Goal: Transaction & Acquisition: Purchase product/service

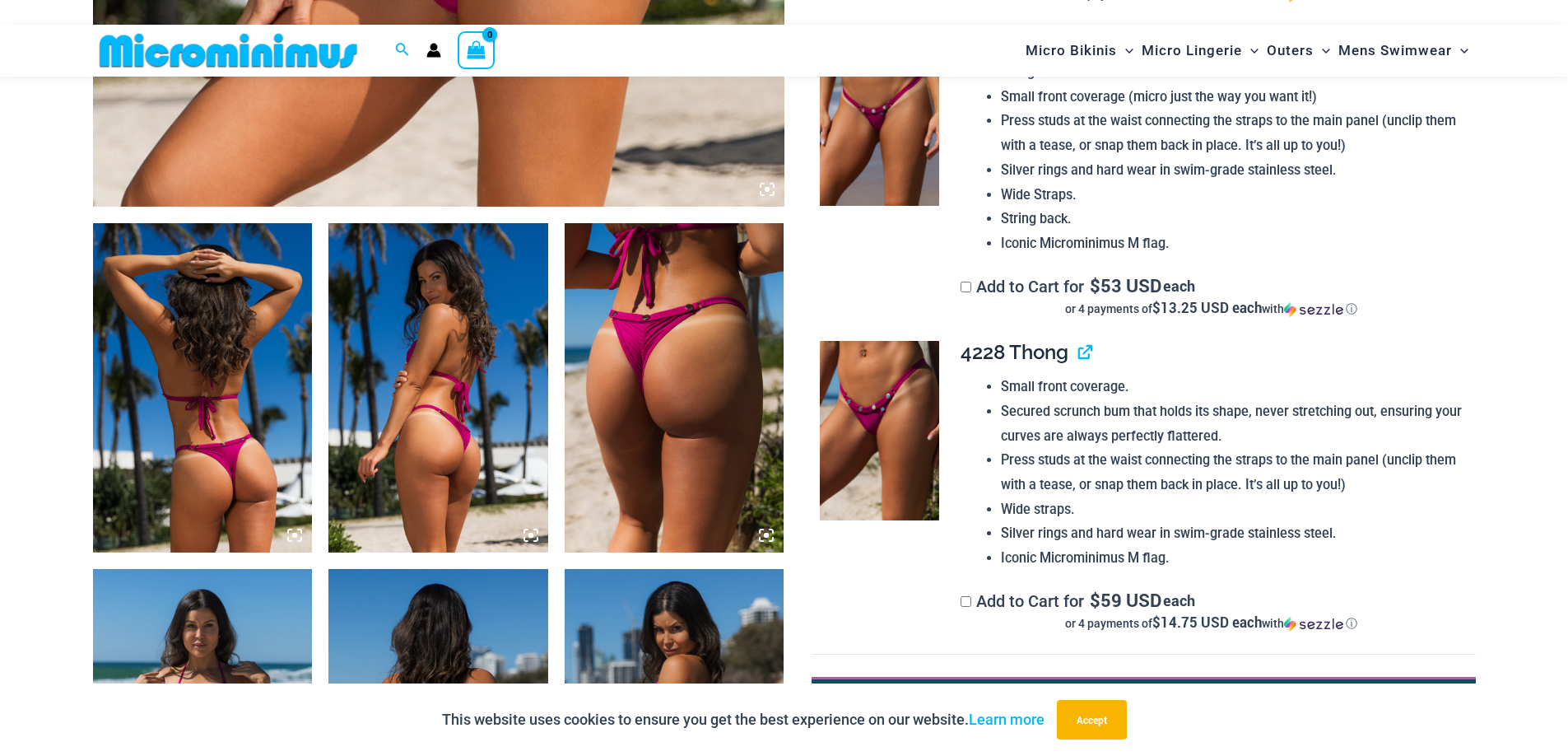
scroll to position [986, 0]
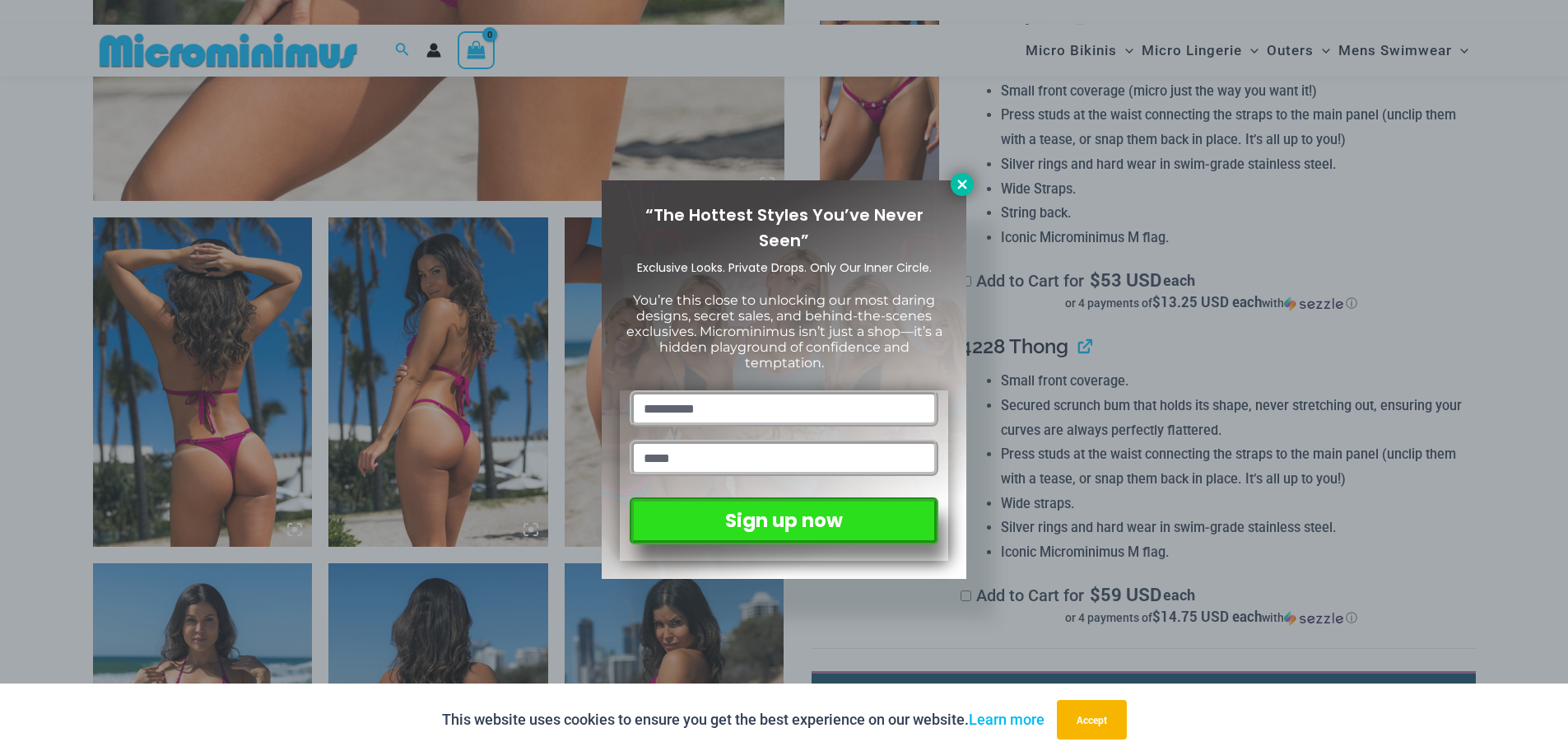
click at [966, 190] on icon at bounding box center [962, 184] width 15 height 15
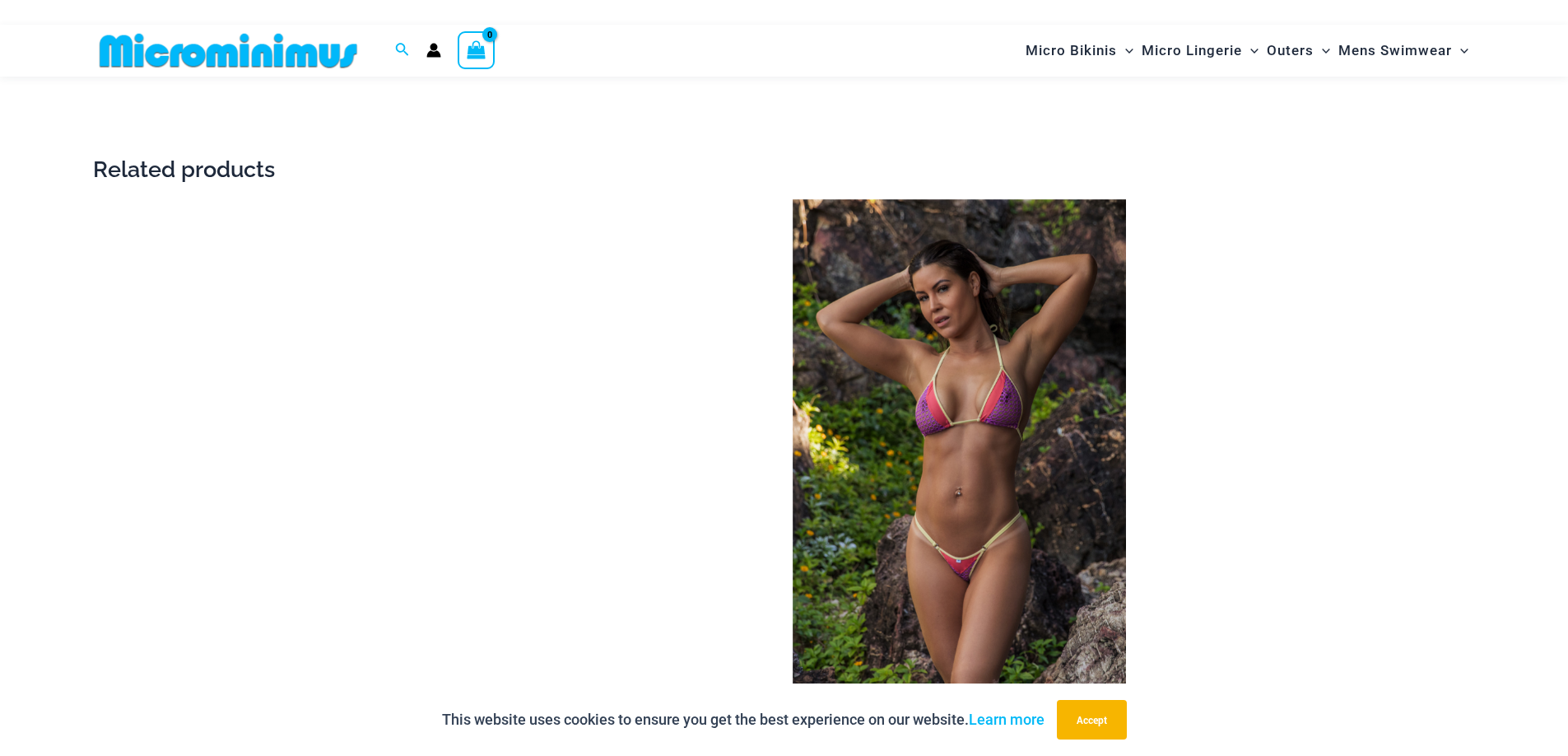
scroll to position [3043, 0]
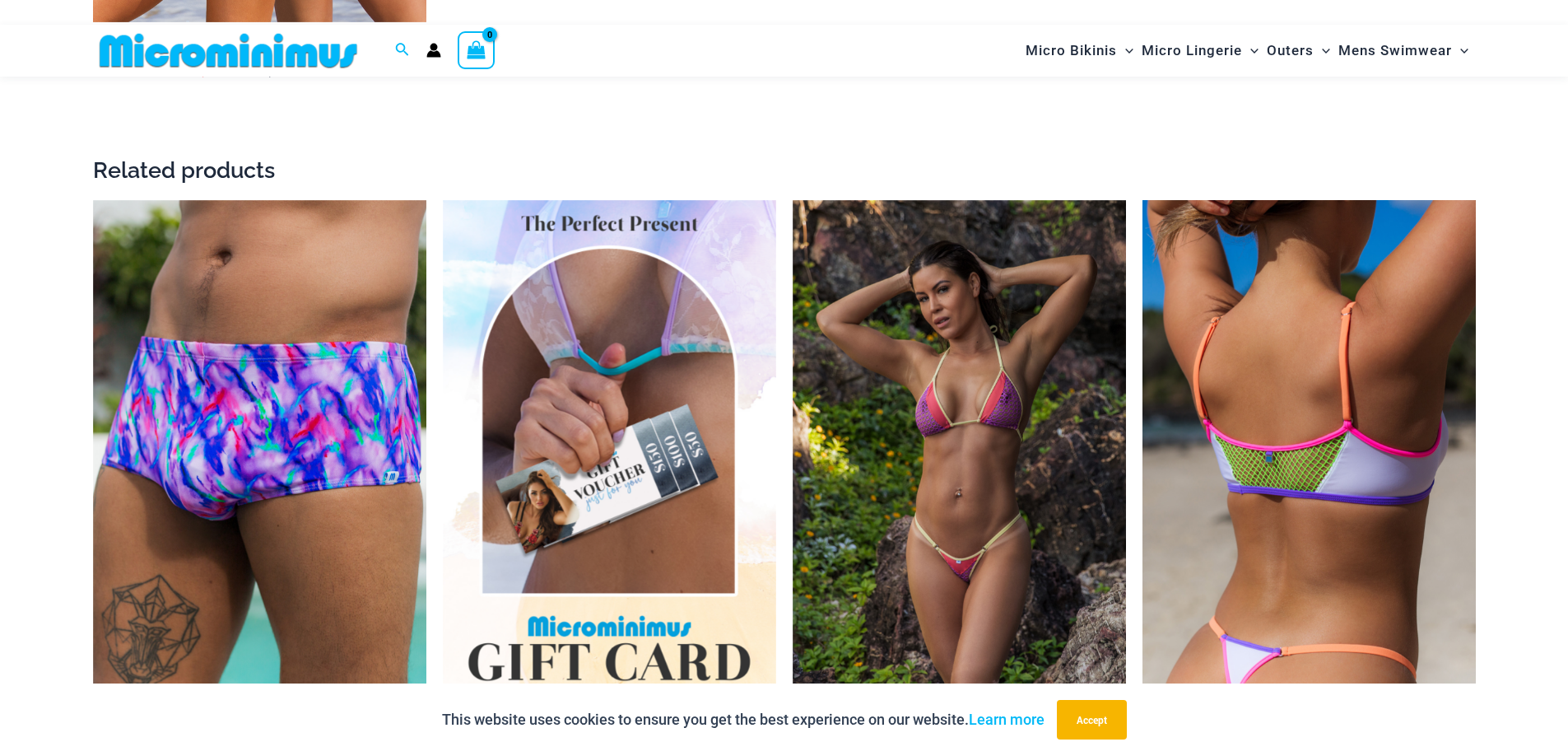
click at [1336, 453] on img at bounding box center [1309, 450] width 333 height 501
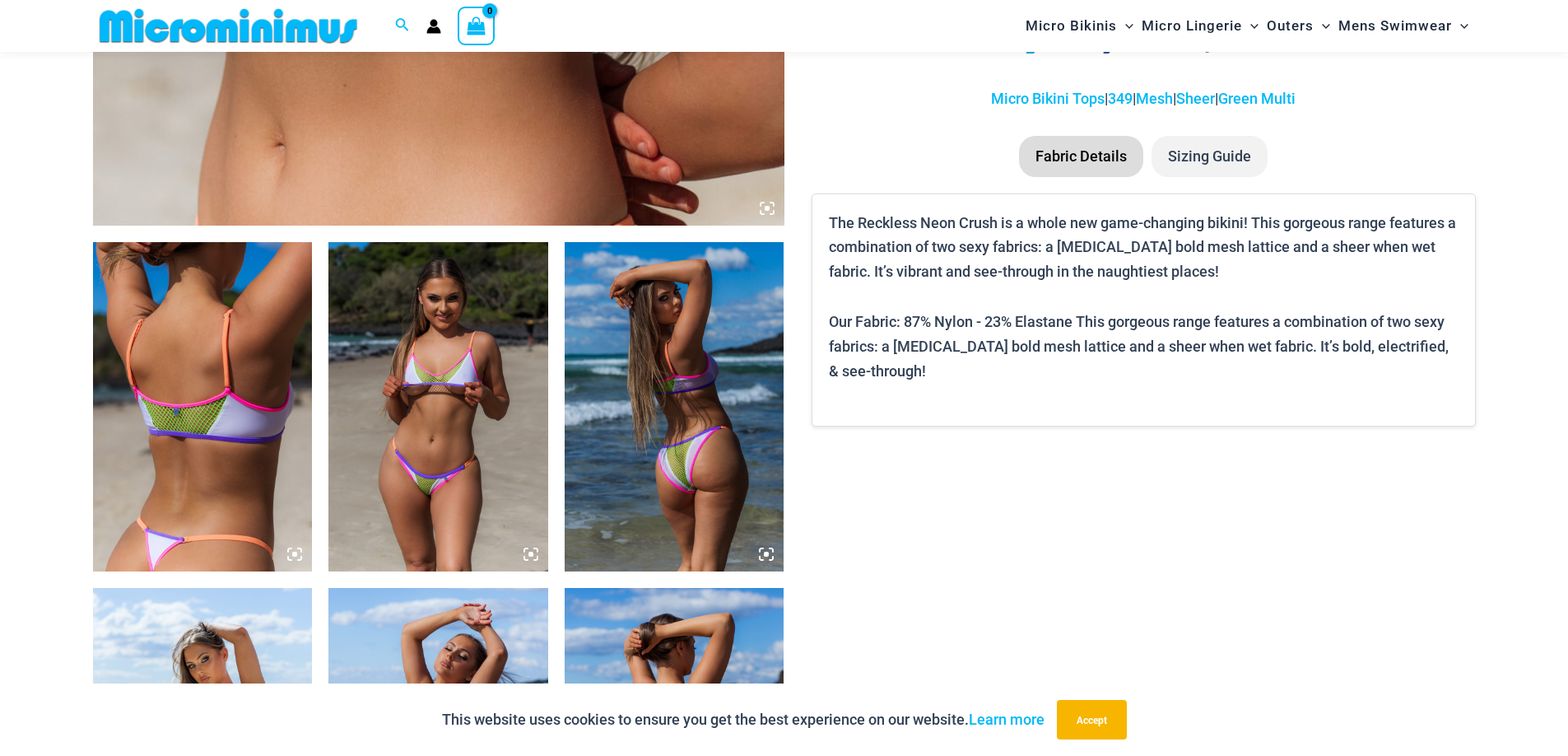
scroll to position [964, 0]
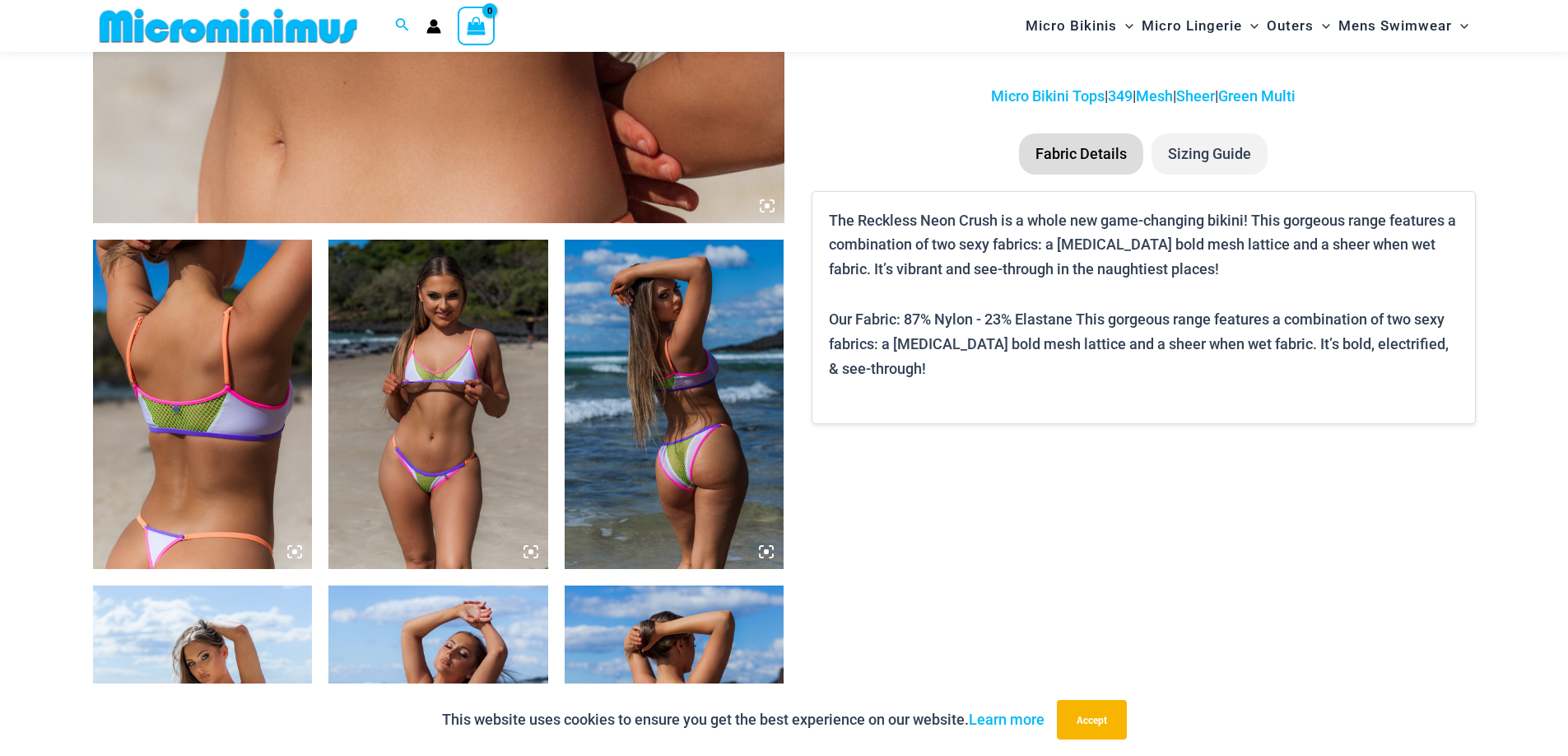
click at [409, 412] on img at bounding box center [439, 405] width 220 height 330
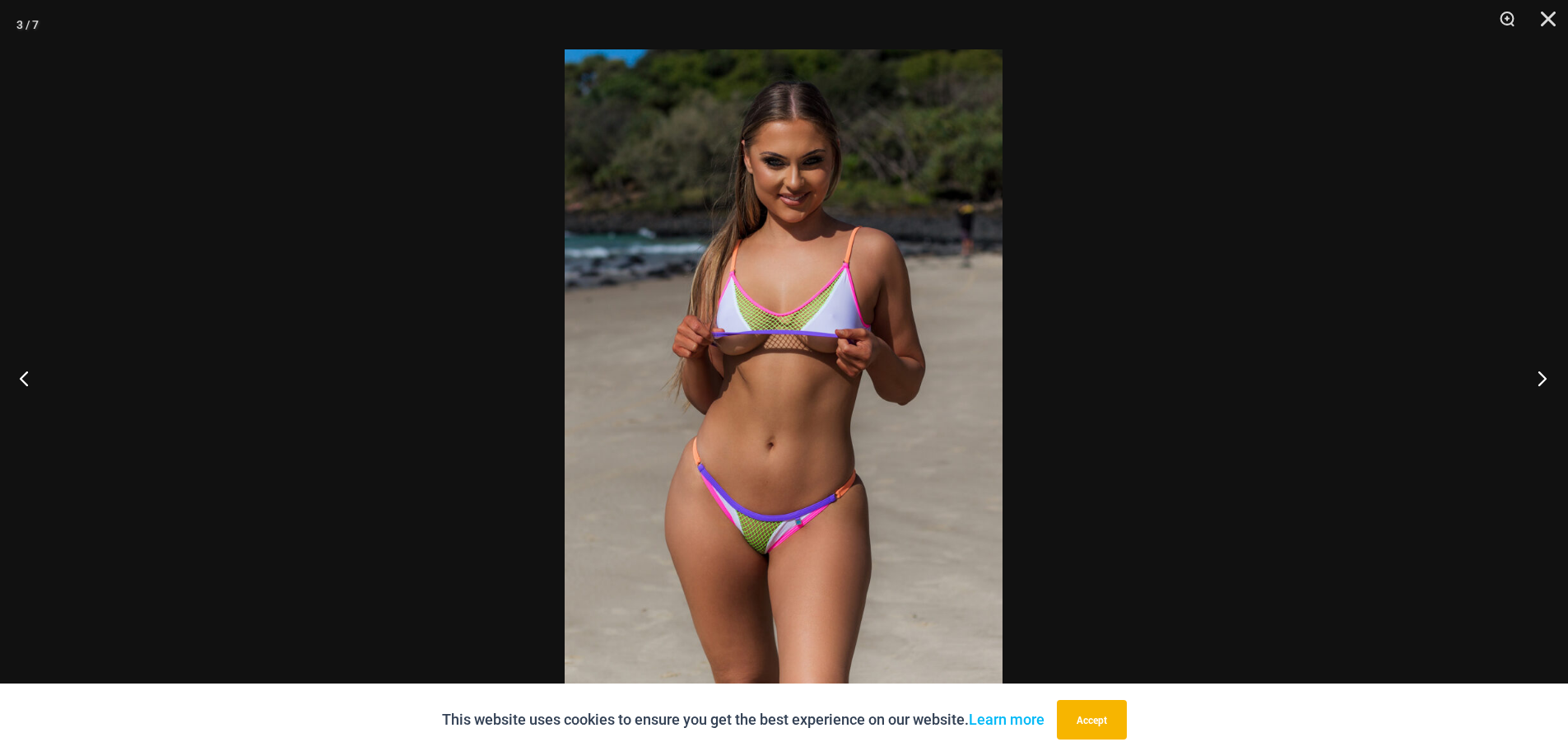
click at [1539, 381] on button "Next" at bounding box center [1537, 378] width 62 height 82
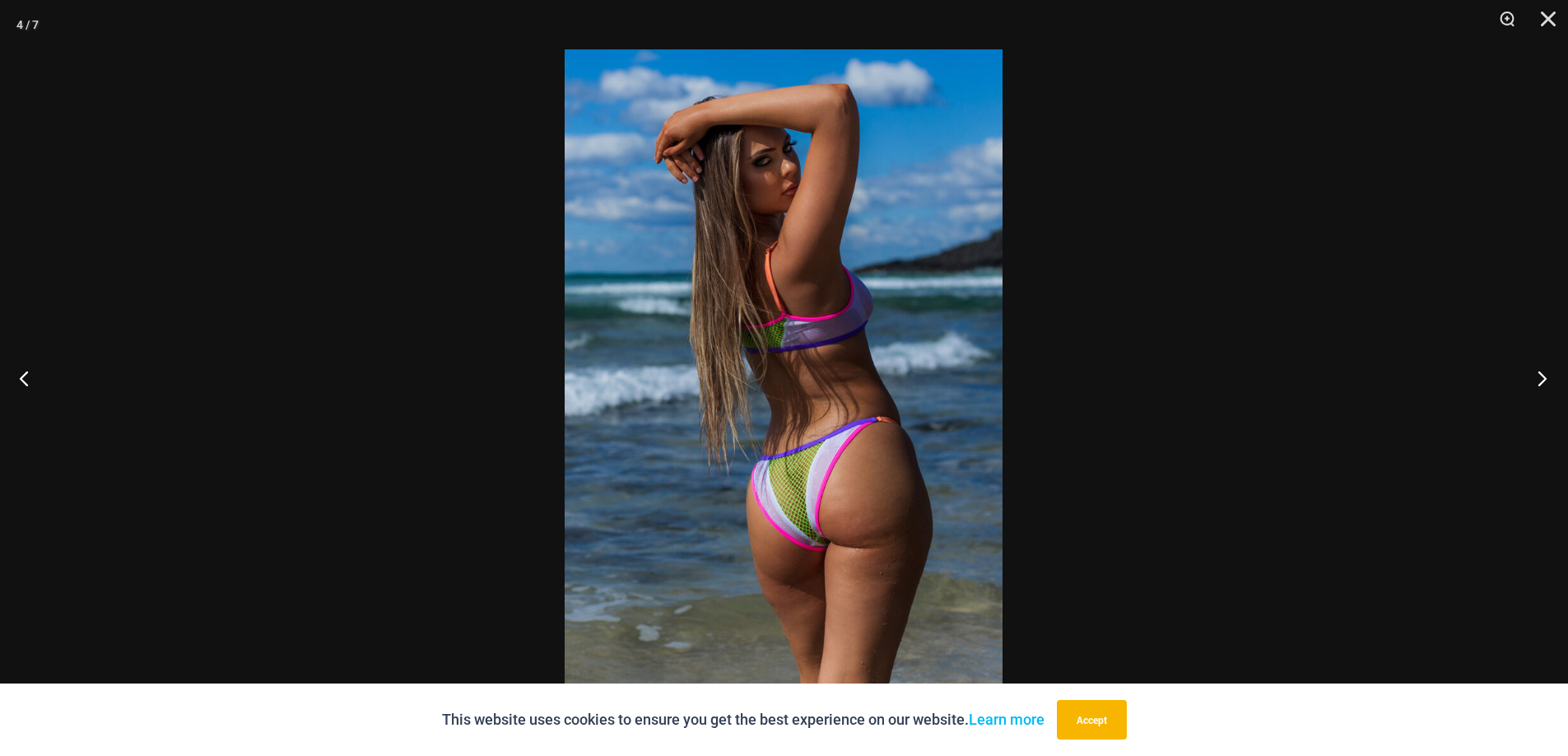
click at [1539, 381] on button "Next" at bounding box center [1537, 378] width 62 height 82
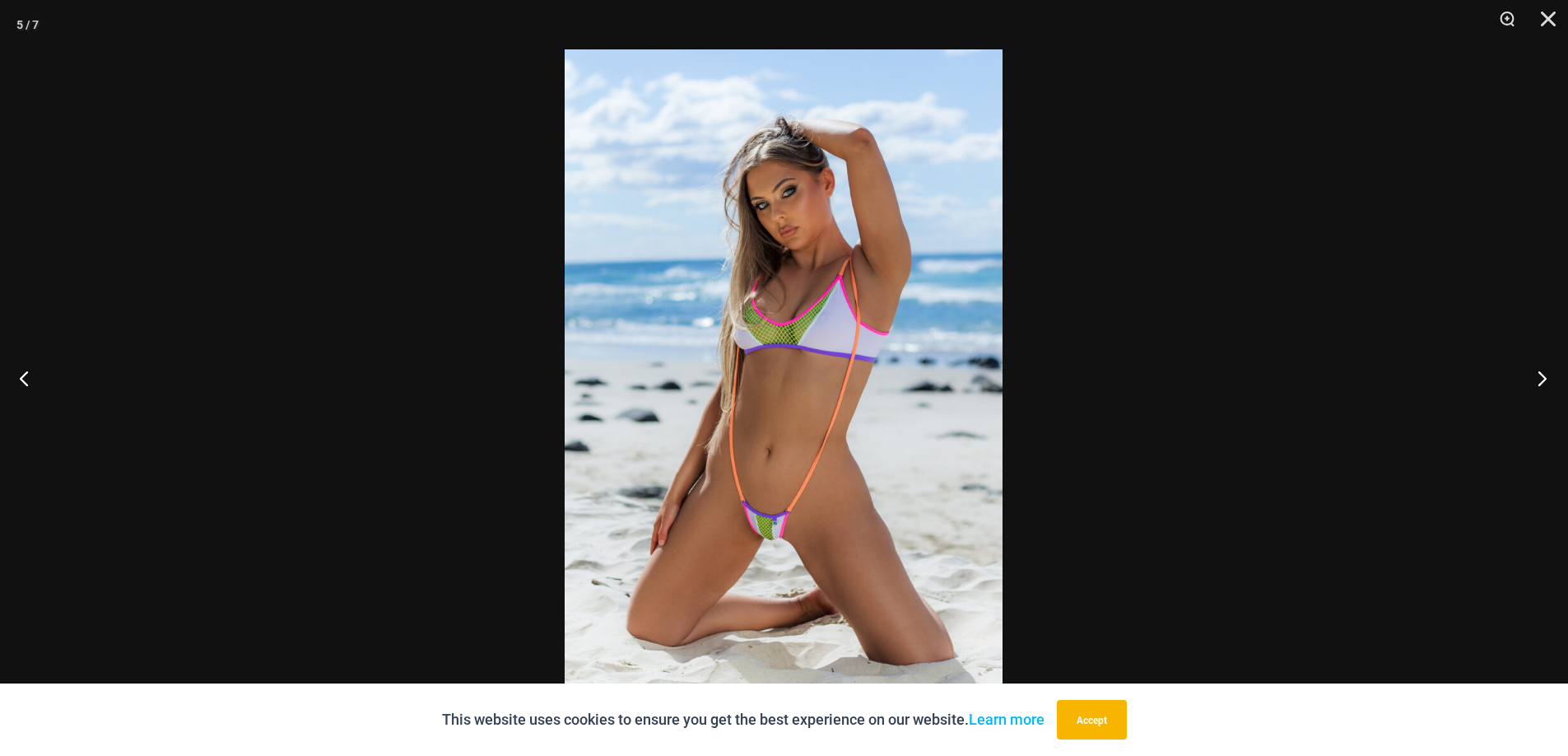
click at [1539, 381] on button "Next" at bounding box center [1537, 378] width 62 height 82
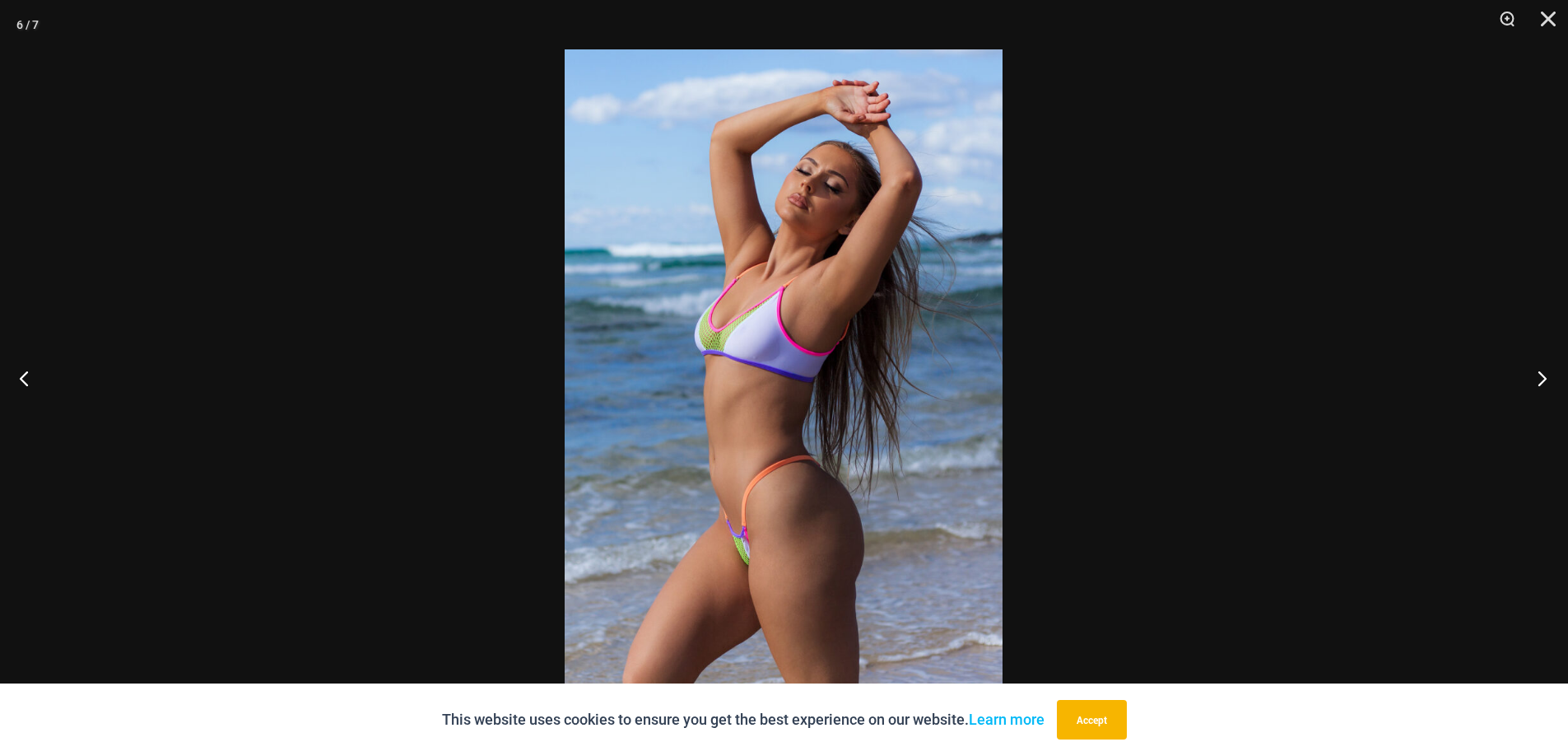
click at [1539, 381] on button "Next" at bounding box center [1537, 378] width 62 height 82
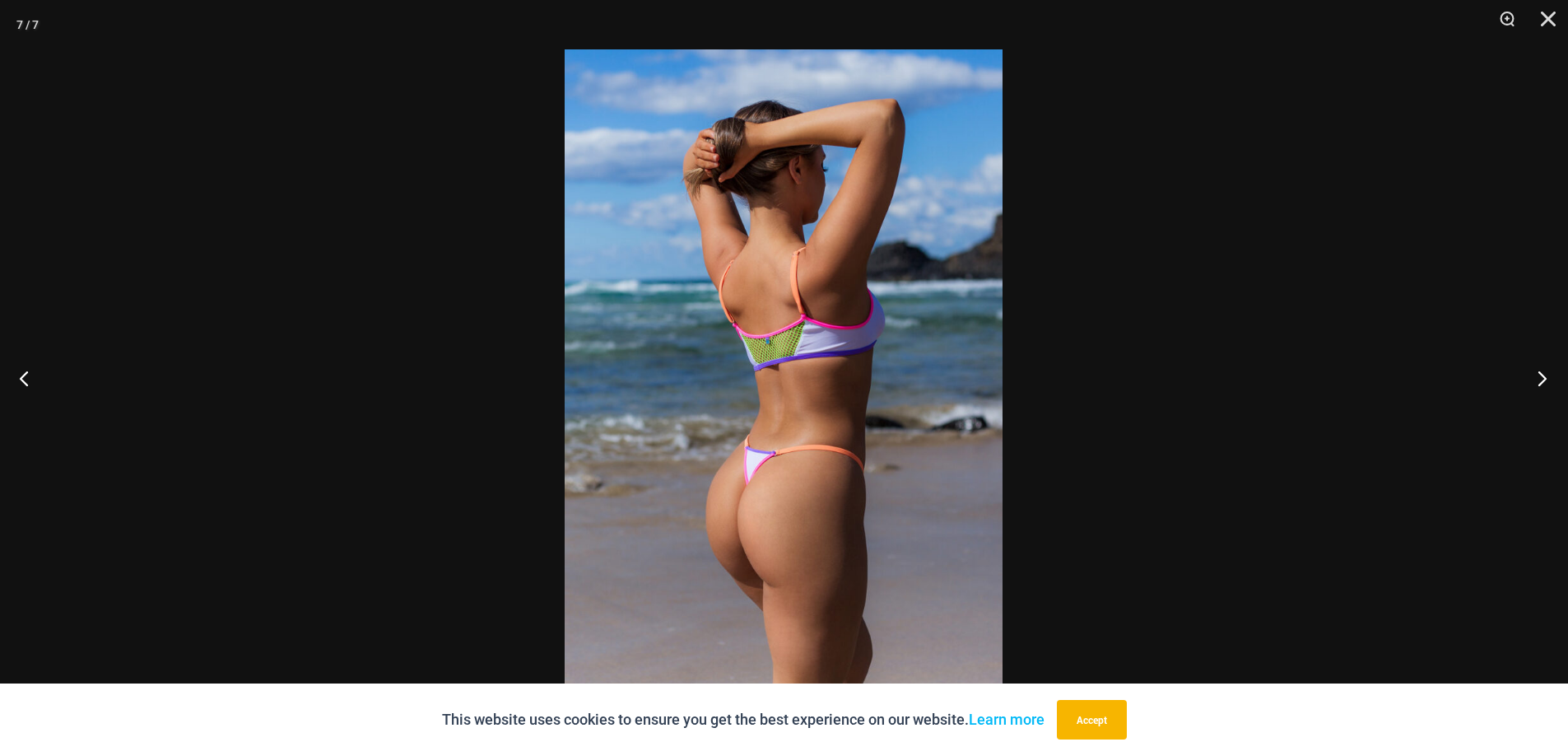
click at [1539, 381] on button "Next" at bounding box center [1537, 378] width 62 height 82
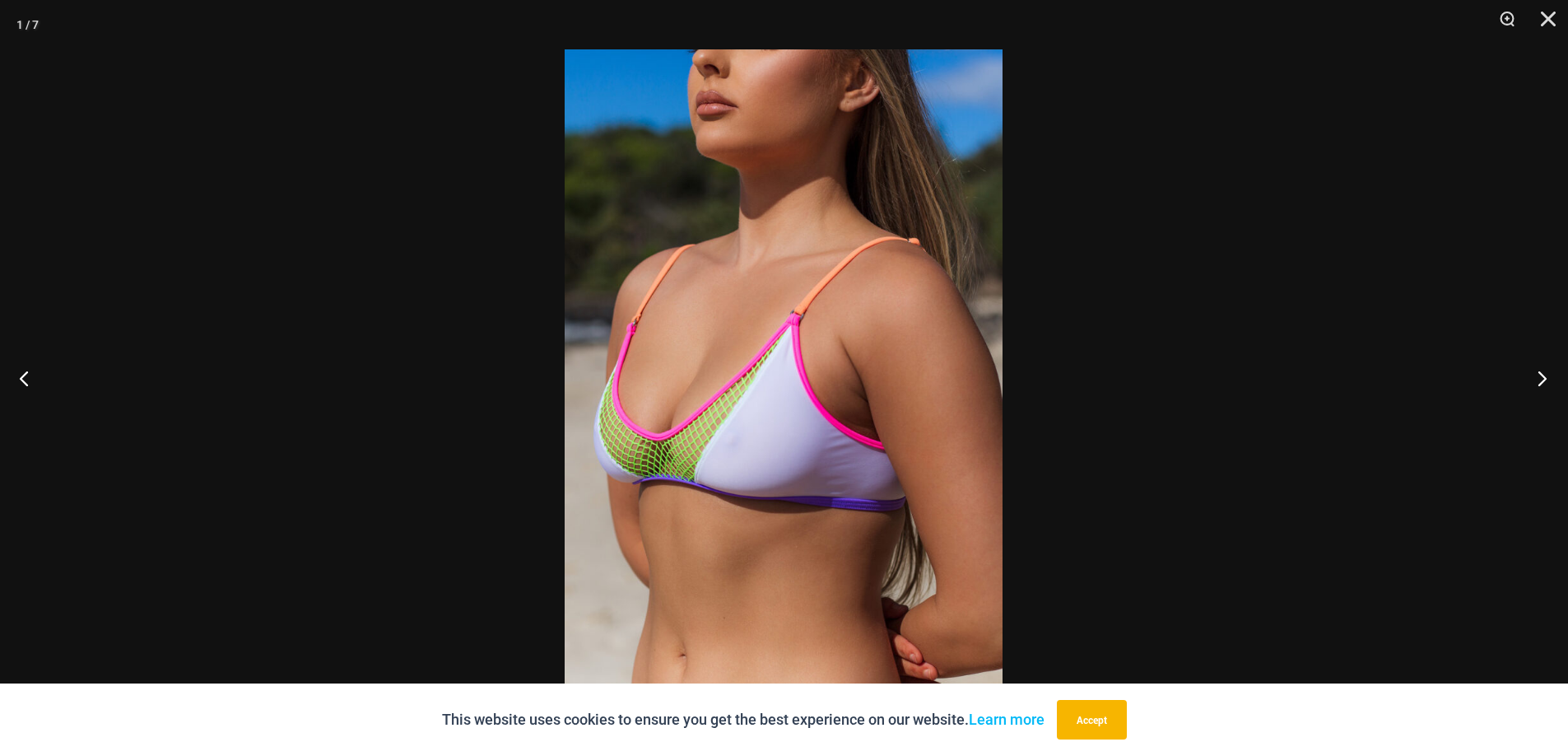
click at [1539, 381] on button "Next" at bounding box center [1537, 378] width 62 height 82
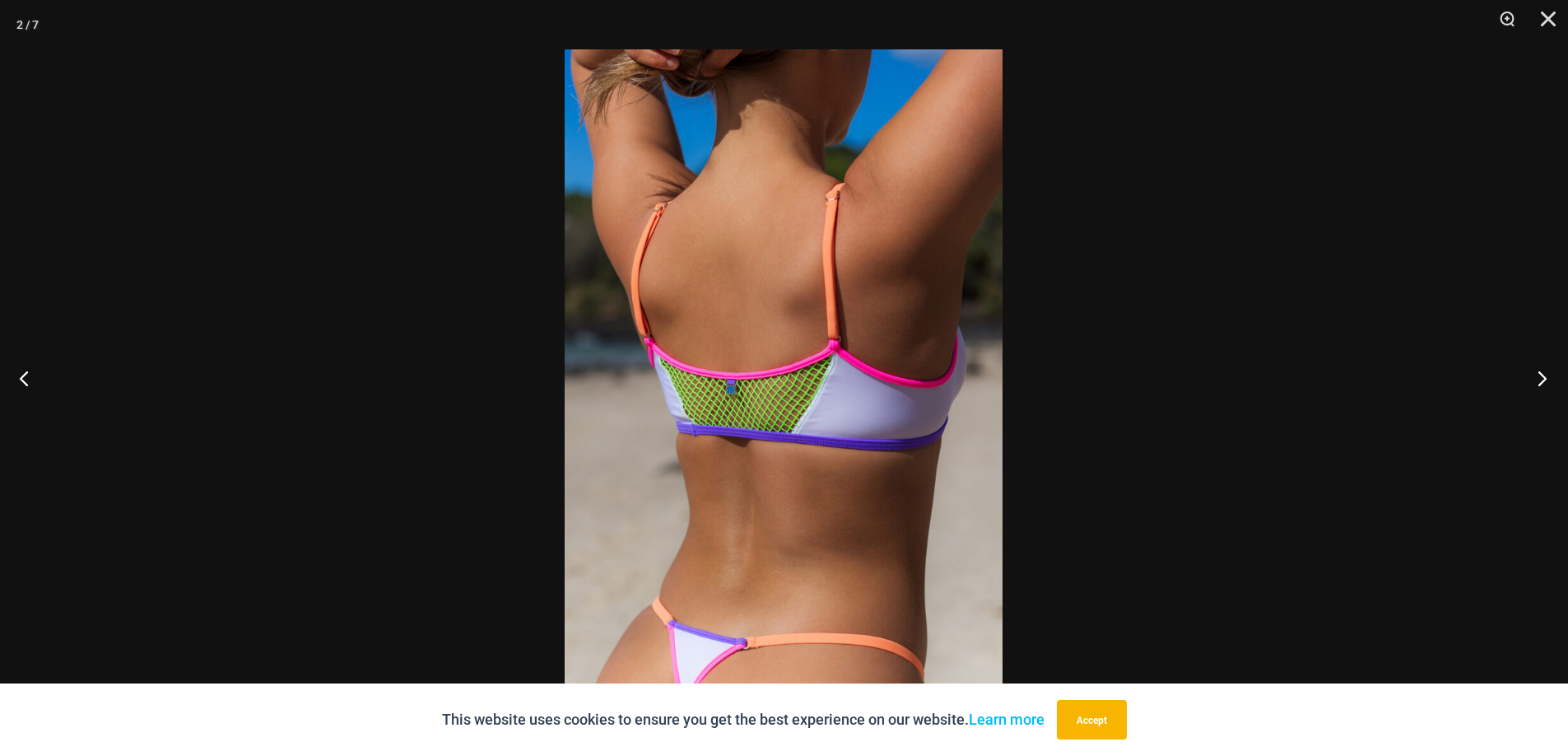
click at [1539, 381] on button "Next" at bounding box center [1537, 378] width 62 height 82
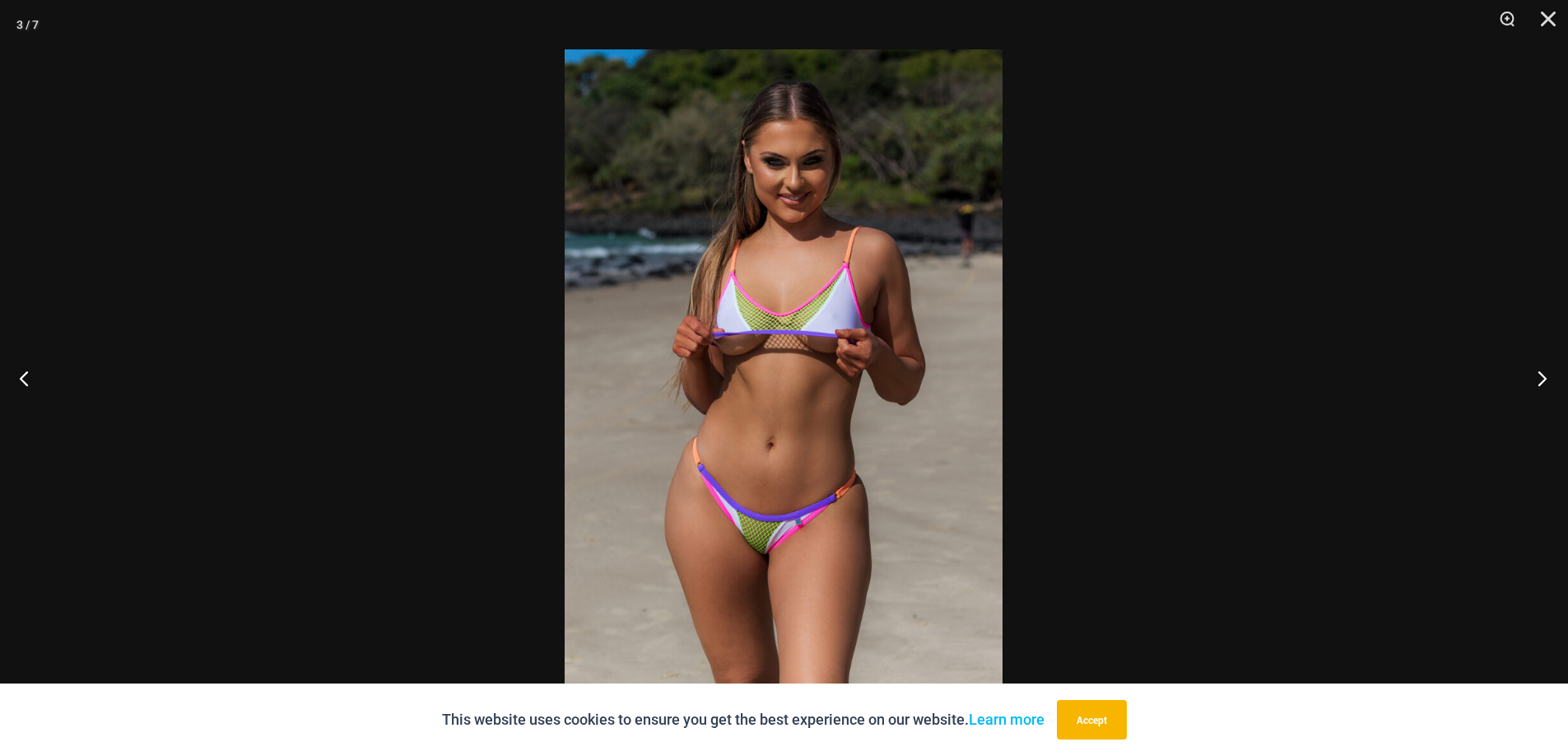
click at [1539, 381] on button "Next" at bounding box center [1537, 378] width 62 height 82
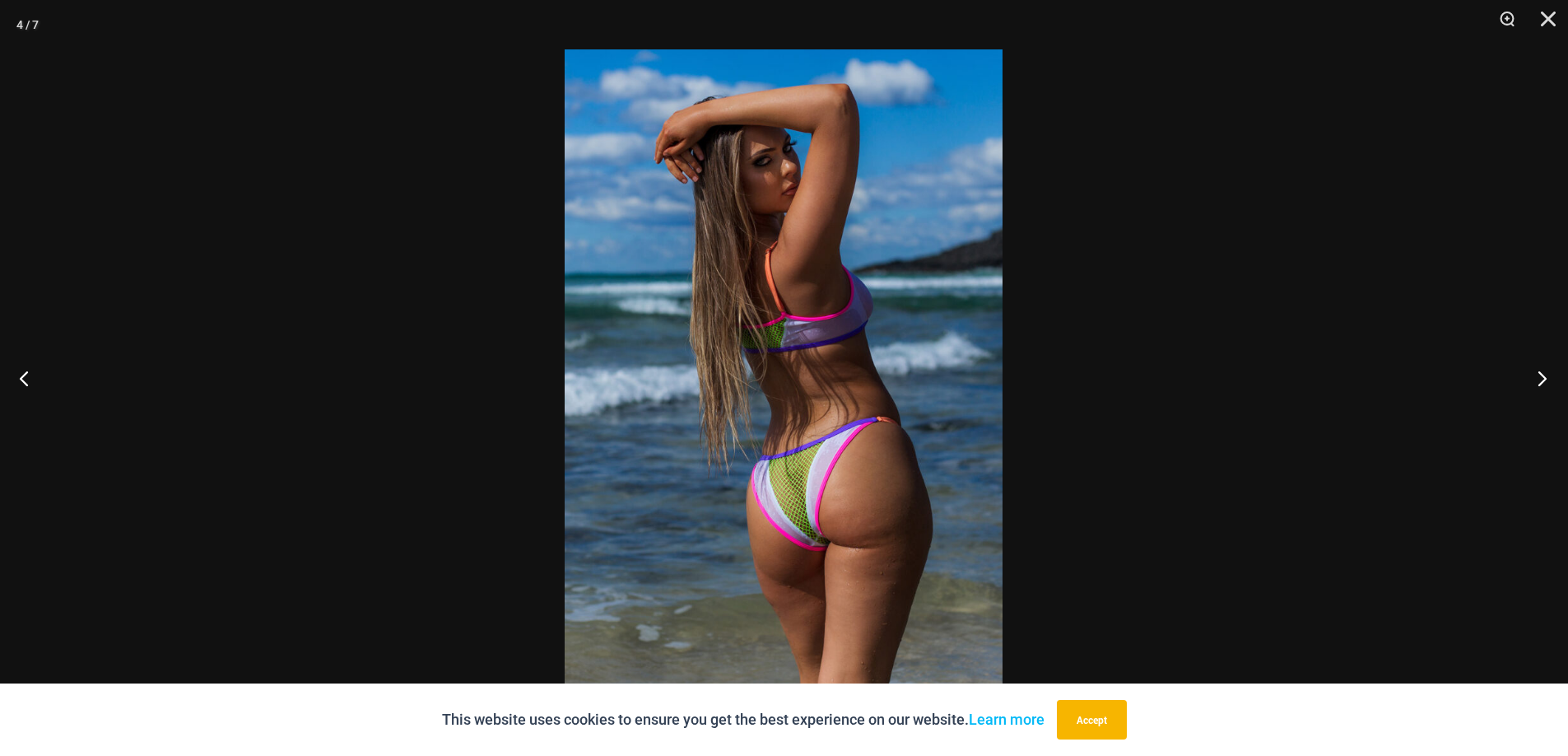
click at [1539, 381] on button "Next" at bounding box center [1537, 378] width 62 height 82
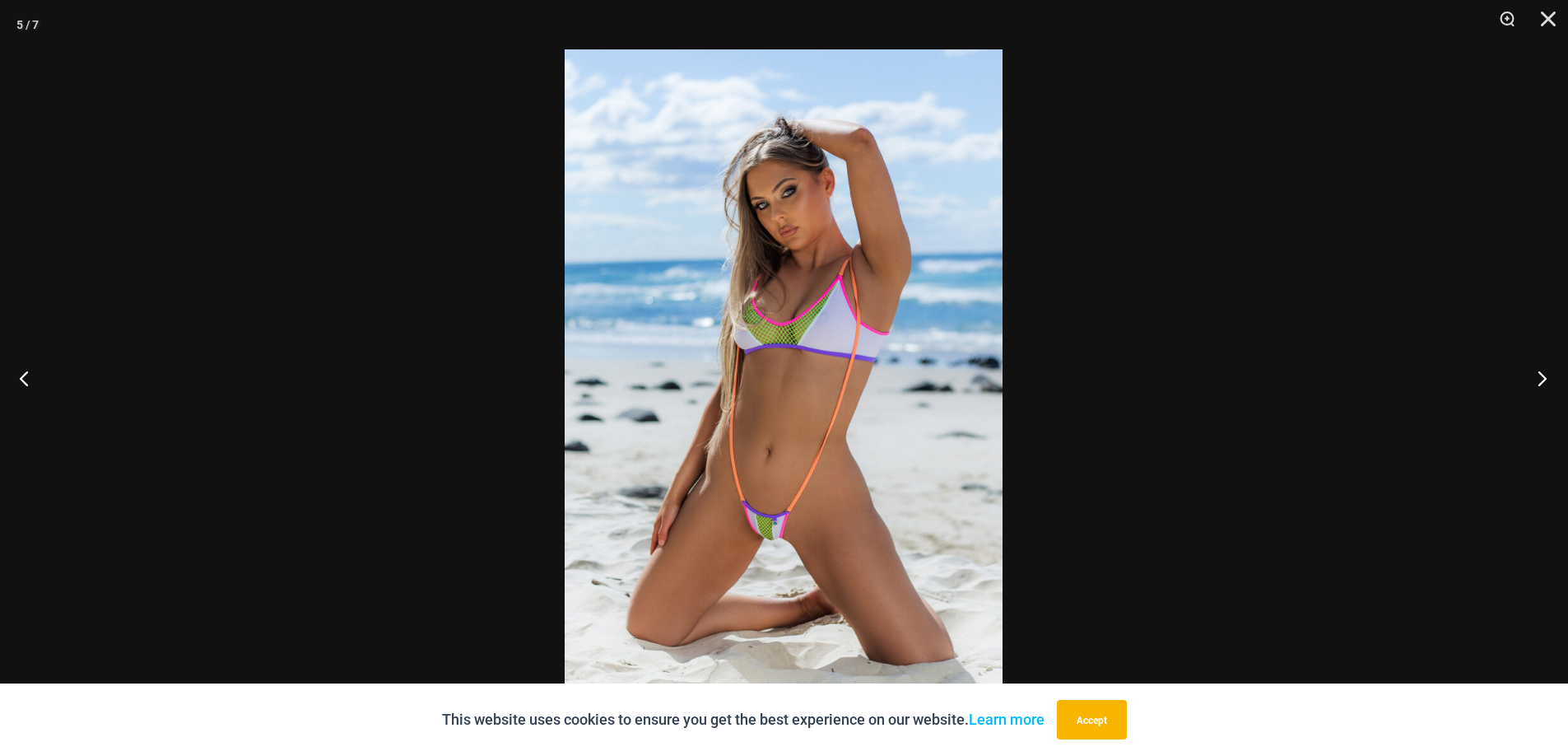
click at [1539, 381] on button "Next" at bounding box center [1537, 378] width 62 height 82
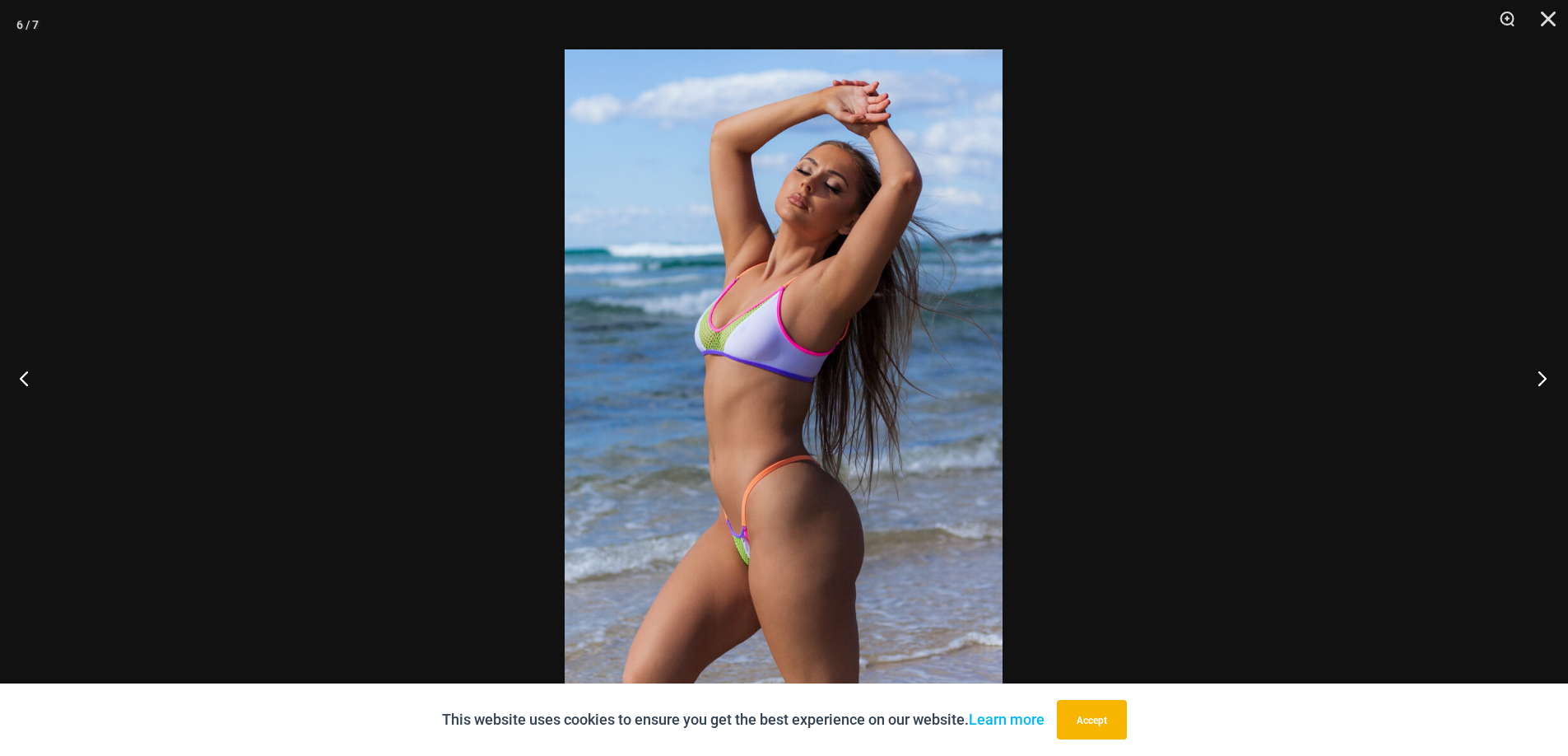
click at [1539, 381] on button "Next" at bounding box center [1537, 378] width 62 height 82
